Goal: Information Seeking & Learning: Find specific fact

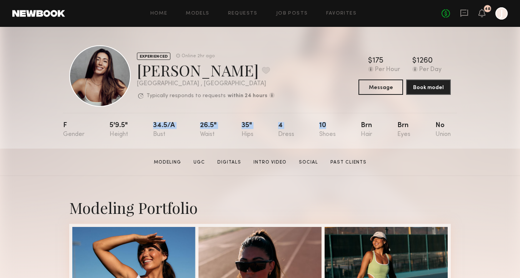
copy div "34.5/a 26.5" 35" 4 10"
drag, startPoint x: 152, startPoint y: 124, endPoint x: 344, endPoint y: 124, distance: 192.1
click at [344, 124] on nb-model-profile-props "F 5'9.5" 34.5/a 26.5" 35" 4 10 Brn Brn No" at bounding box center [259, 131] width 393 height 36
copy div "34.5/a 26.5" 35" 4 10"
click at [152, 124] on div "F 5'9.5" 34.5/a 26.5" 35" 4 10 Brn Brn No" at bounding box center [256, 131] width 387 height 36
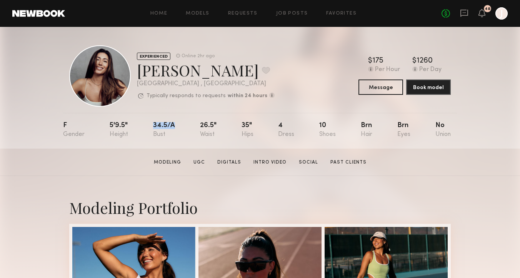
drag, startPoint x: 153, startPoint y: 125, endPoint x: 151, endPoint y: 134, distance: 9.4
click at [154, 133] on nb-model-profile-props "F 5'9.5" 34.5/a 26.5" 35" 4 10 Brn Brn No" at bounding box center [259, 131] width 393 height 36
click at [145, 140] on div "F 5'9.5" 34.5/a 26.5" 35" 4 10 Brn Brn No" at bounding box center [256, 131] width 387 height 36
